Goal: Information Seeking & Learning: Learn about a topic

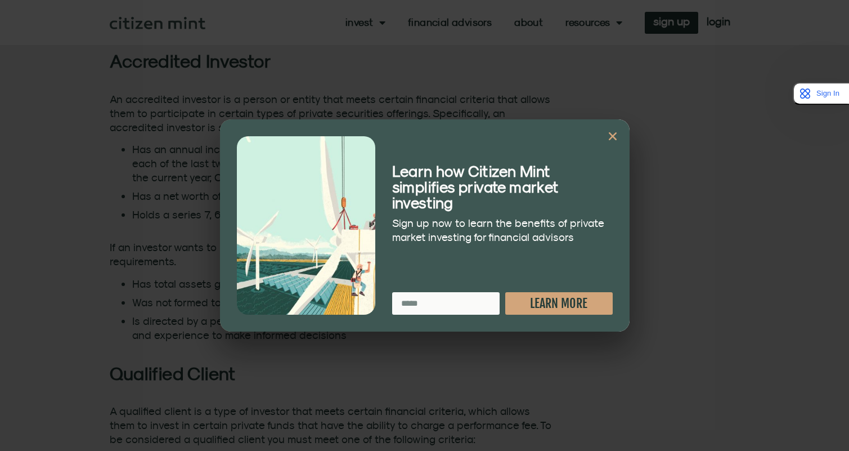
scroll to position [727, 0]
click at [610, 137] on icon "Close" at bounding box center [612, 136] width 11 height 11
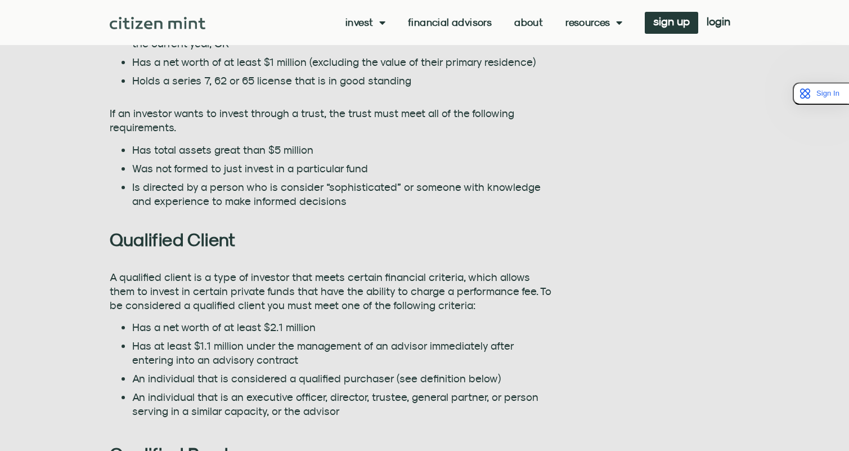
scroll to position [865, 0]
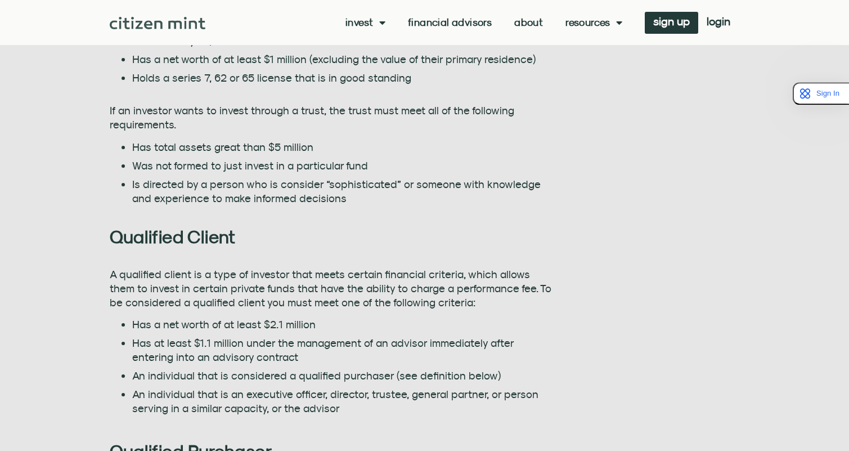
click at [280, 197] on li "Is directed by a person who is consider “sophisticated” or someone with knowled…" at bounding box center [342, 191] width 420 height 28
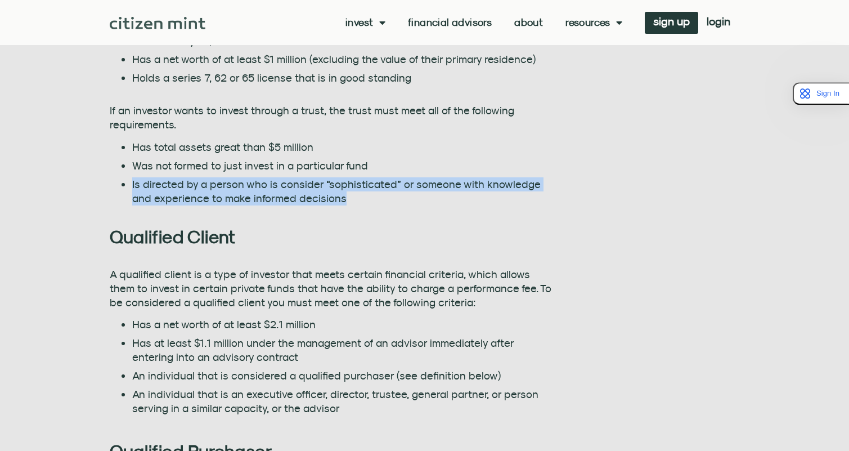
click at [280, 197] on li "Is directed by a person who is consider “sophisticated” or someone with knowled…" at bounding box center [342, 191] width 420 height 28
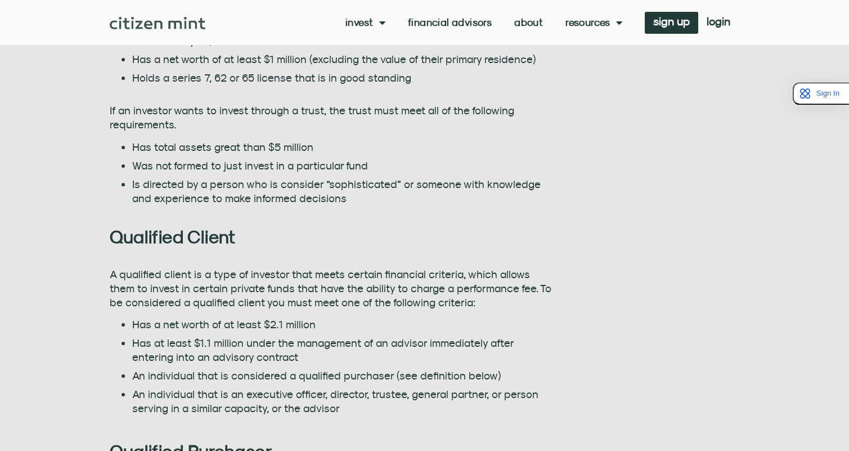
click at [344, 236] on h2 "Qualified Client" at bounding box center [331, 236] width 442 height 21
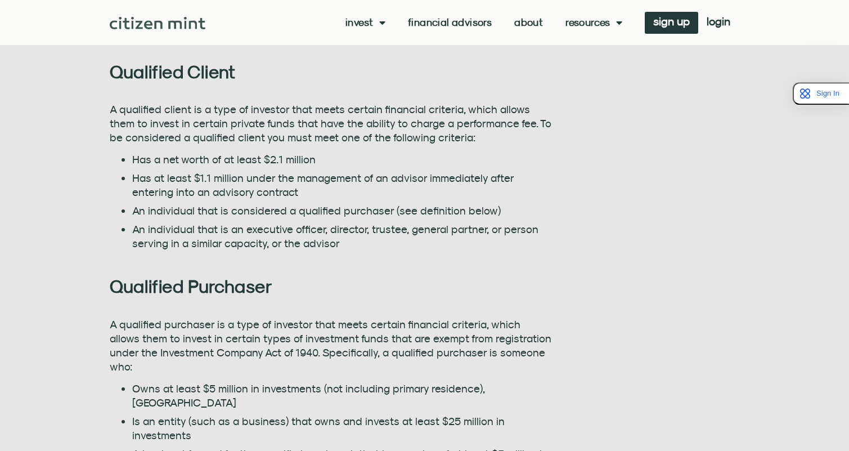
scroll to position [1028, 0]
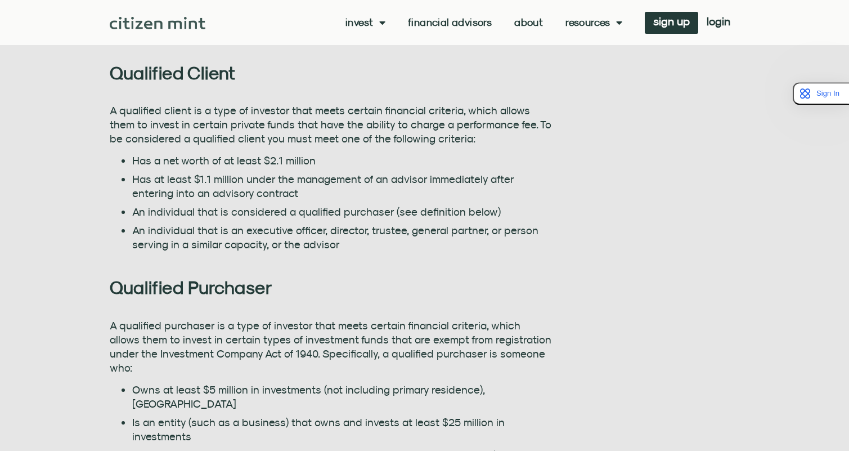
click at [352, 133] on p "A qualified client is a type of investor that meets certain financial criteria,…" at bounding box center [331, 125] width 442 height 42
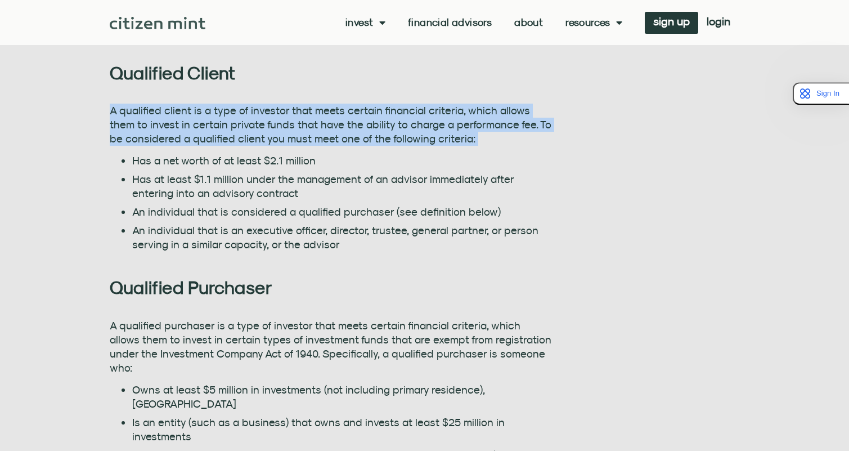
click at [352, 133] on p "A qualified client is a type of investor that meets certain financial criteria,…" at bounding box center [331, 125] width 442 height 42
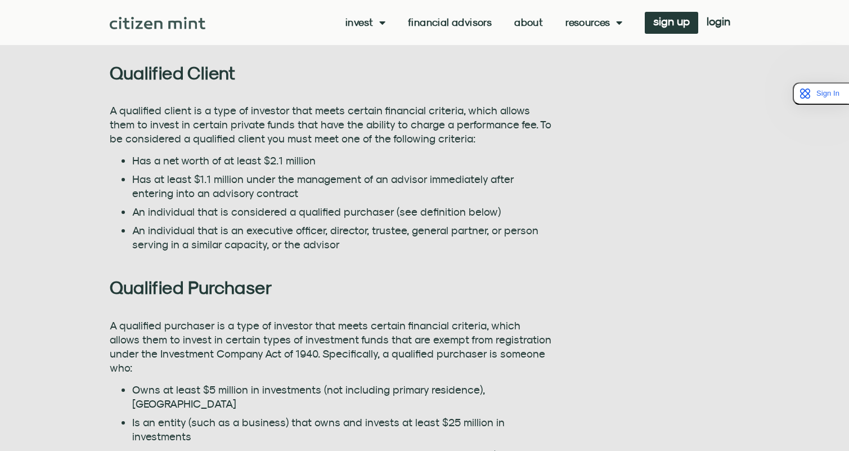
click at [357, 185] on li "Has at least $1.1 million under the management of an advisor immediately after …" at bounding box center [342, 186] width 420 height 28
click at [260, 183] on li "Has at least $1.1 million under the management of an advisor immediately after …" at bounding box center [342, 186] width 420 height 28
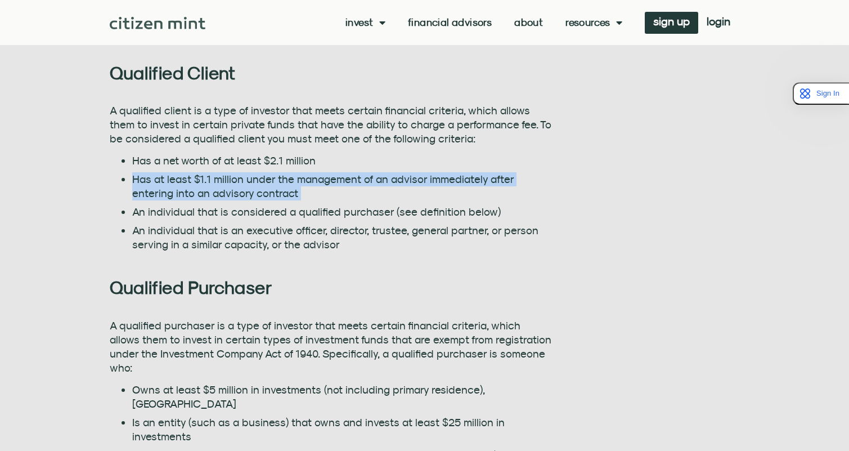
click at [260, 183] on li "Has at least $1.1 million under the management of an advisor immediately after …" at bounding box center [342, 186] width 420 height 28
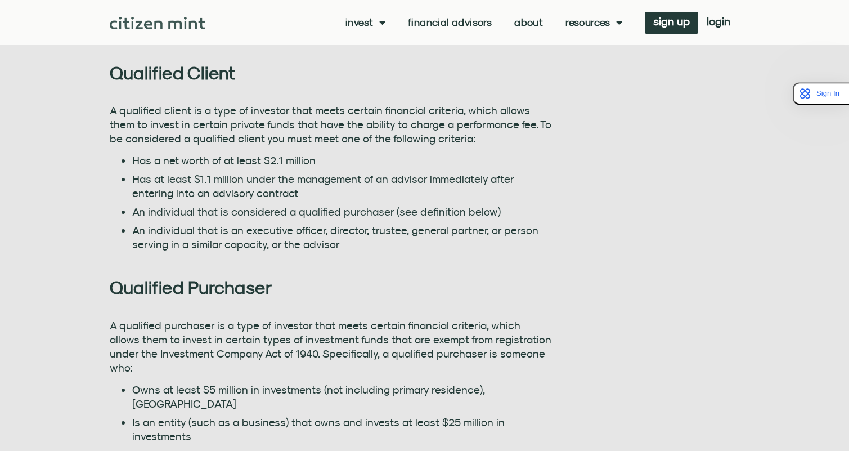
click at [294, 221] on ul "Has a net worth of at least $2.1 million Has at least $1.1 million under the ma…" at bounding box center [331, 203] width 442 height 98
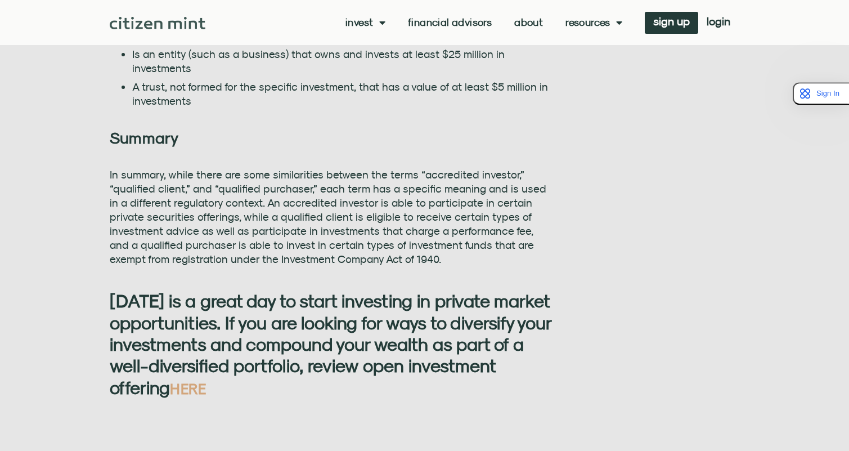
scroll to position [1416, 0]
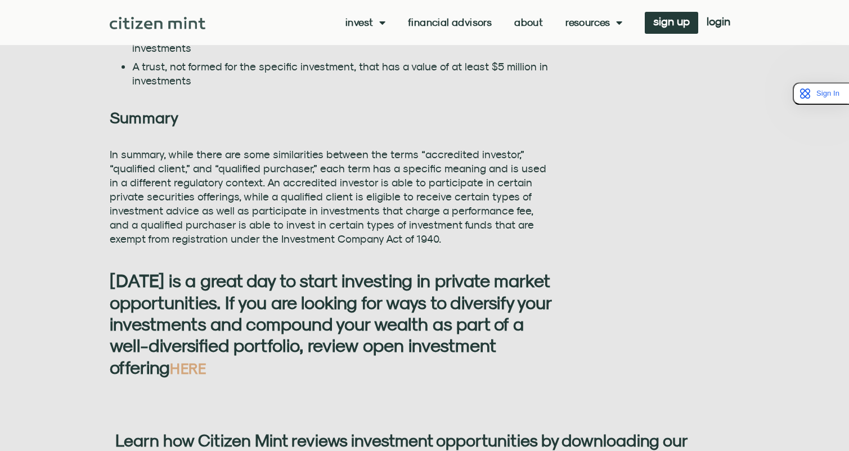
click at [334, 172] on p "In summary, while there are some similarities between the terms “accredited inv…" at bounding box center [331, 196] width 442 height 98
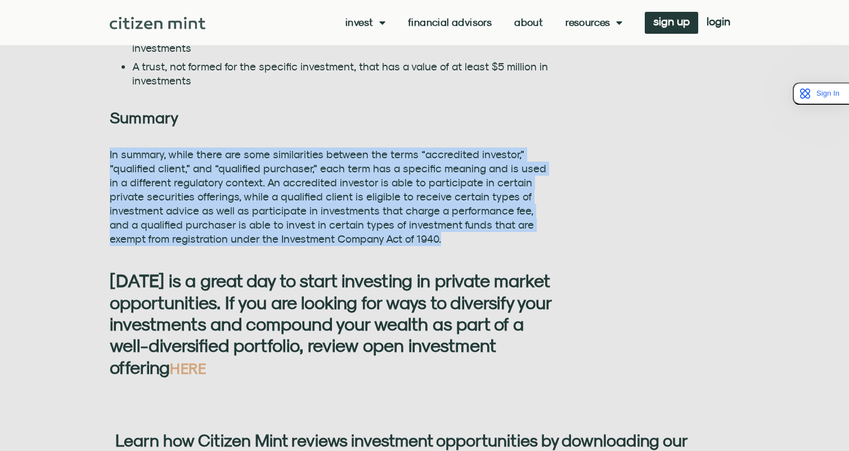
click at [334, 172] on p "In summary, while there are some similarities between the terms “accredited inv…" at bounding box center [331, 196] width 442 height 98
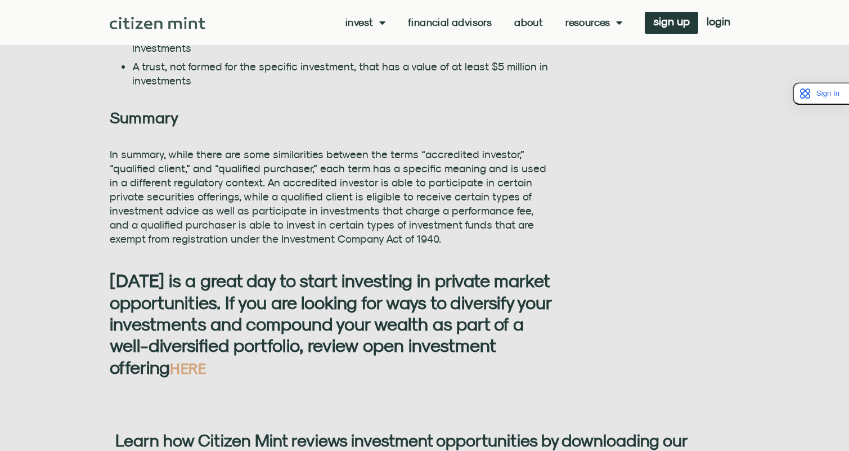
click at [387, 187] on p "In summary, while there are some similarities between the terms “accredited inv…" at bounding box center [331, 196] width 442 height 98
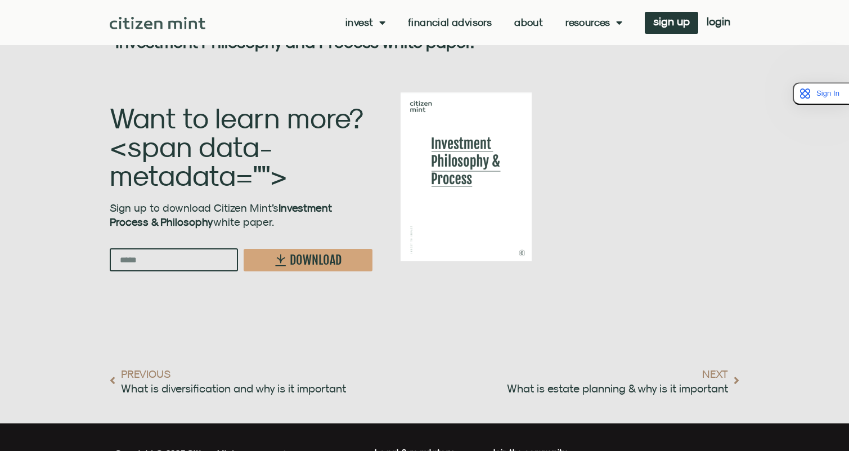
scroll to position [1836, 0]
